Goal: Information Seeking & Learning: Understand process/instructions

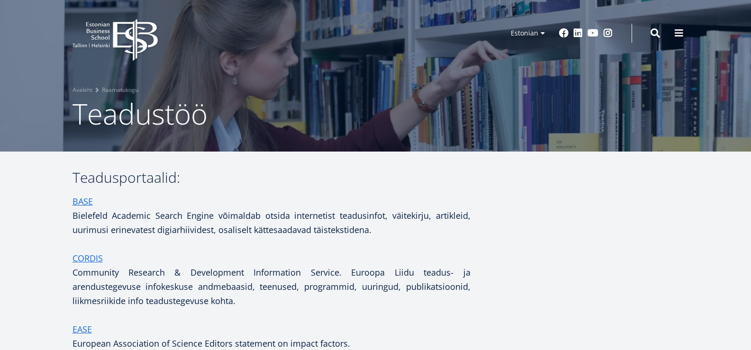
click at [126, 38] on icon "EBS Logo Created with Sketch." at bounding box center [114, 40] width 85 height 42
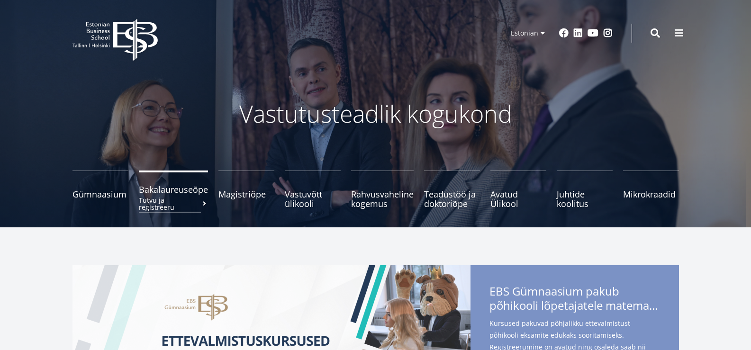
click at [197, 197] on small "Tutvu ja registreeru" at bounding box center [173, 204] width 69 height 14
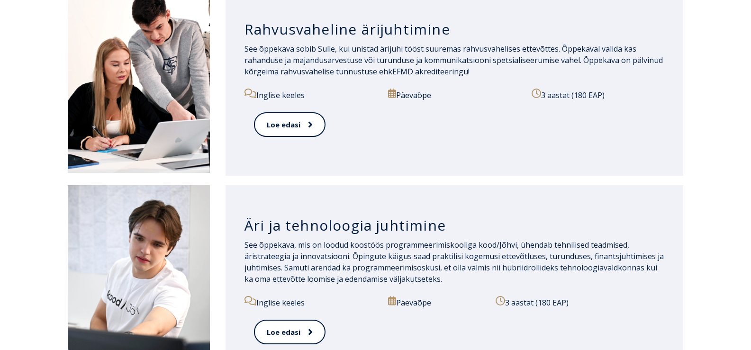
scroll to position [1681, 0]
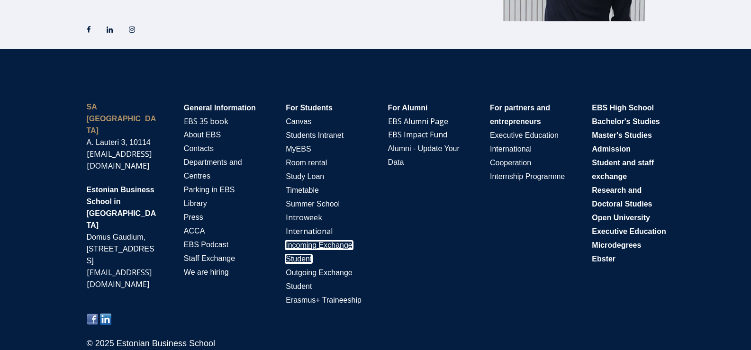
click at [301, 254] on span "Incoming Exchange Student" at bounding box center [319, 252] width 67 height 22
